Goal: Task Accomplishment & Management: Use online tool/utility

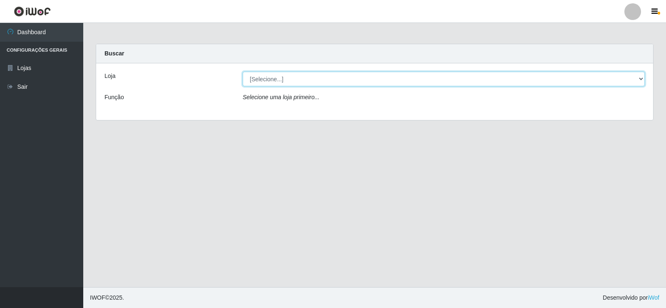
click at [637, 78] on select "[Selecione...] SuperFácil Atacado - [GEOGRAPHIC_DATA]" at bounding box center [444, 79] width 402 height 15
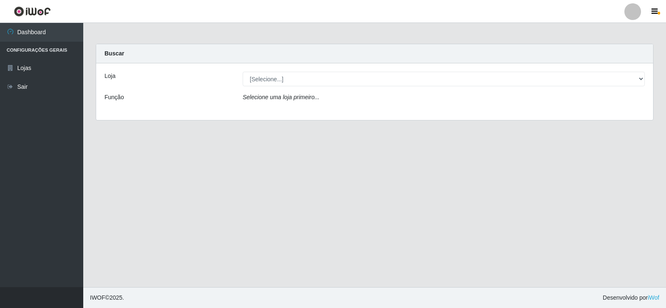
click at [604, 112] on div "Loja [Selecione...] SuperFácil Atacado - Nova Betânia Função Selecione uma loja…" at bounding box center [374, 91] width 557 height 57
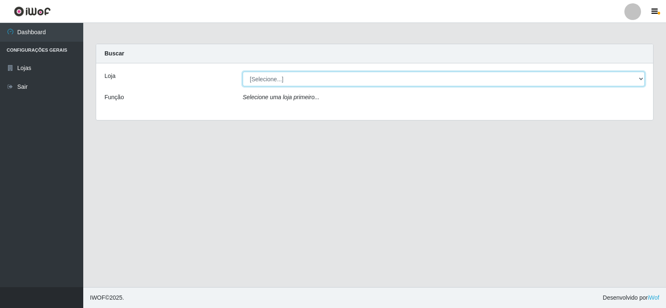
drag, startPoint x: 627, startPoint y: 75, endPoint x: 626, endPoint y: 81, distance: 6.9
click at [627, 78] on select "[Selecione...] SuperFácil Atacado - [GEOGRAPHIC_DATA]" at bounding box center [444, 79] width 402 height 15
select select "504"
click at [243, 72] on select "[Selecione...] SuperFácil Atacado - [GEOGRAPHIC_DATA]" at bounding box center [444, 79] width 402 height 15
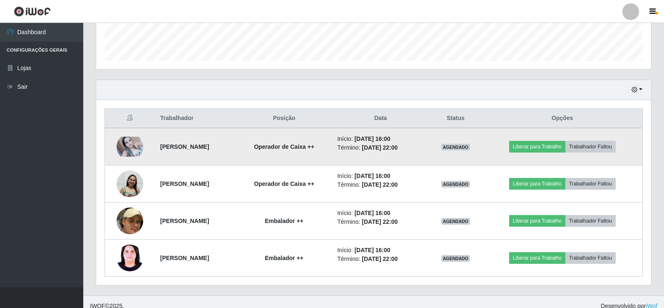
scroll to position [245, 0]
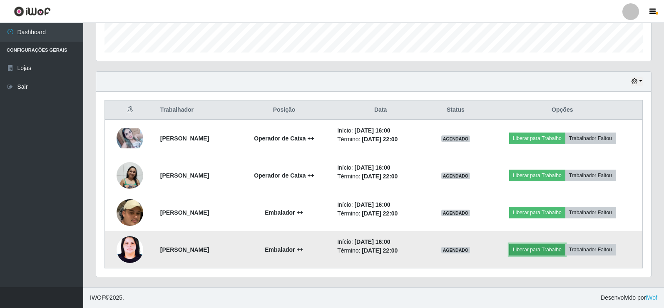
click at [540, 247] on button "Liberar para Trabalho" at bounding box center [537, 250] width 56 height 12
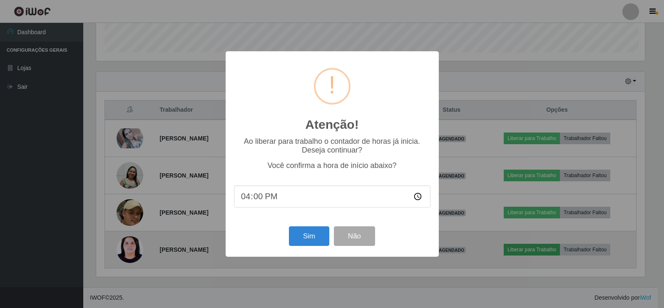
scroll to position [173, 551]
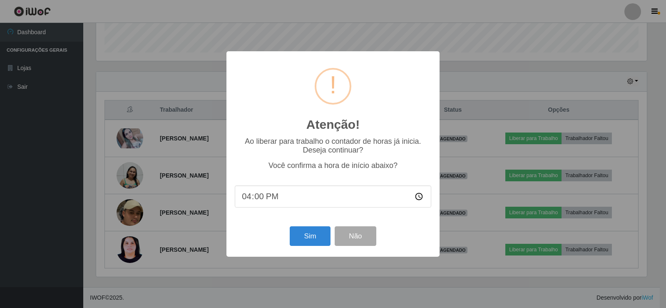
click at [420, 196] on input "16:00" at bounding box center [333, 196] width 196 height 22
type input "14:00"
click at [308, 240] on button "Sim" at bounding box center [310, 236] width 40 height 20
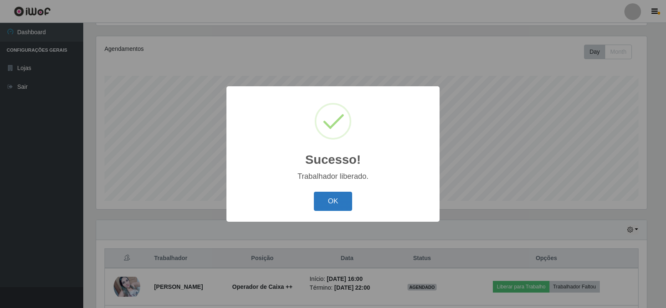
click at [331, 203] on button "OK" at bounding box center [333, 201] width 39 height 20
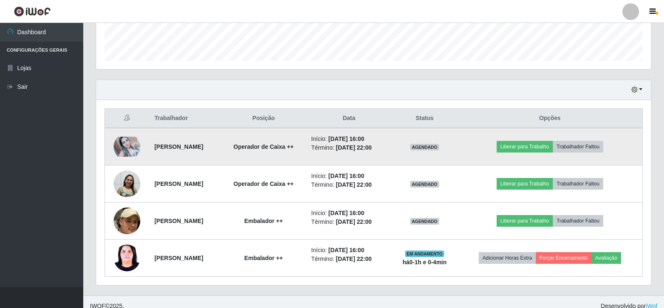
scroll to position [245, 0]
